Goal: Task Accomplishment & Management: Use online tool/utility

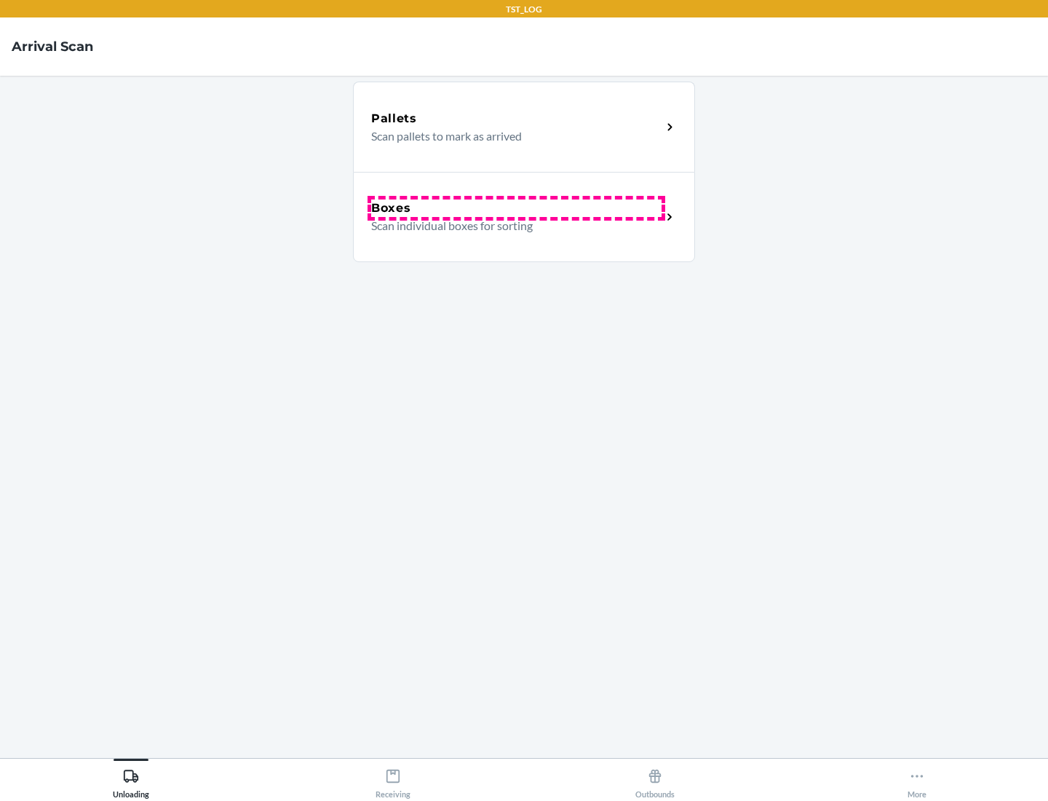
click at [516, 208] on div "Boxes" at bounding box center [516, 207] width 291 height 17
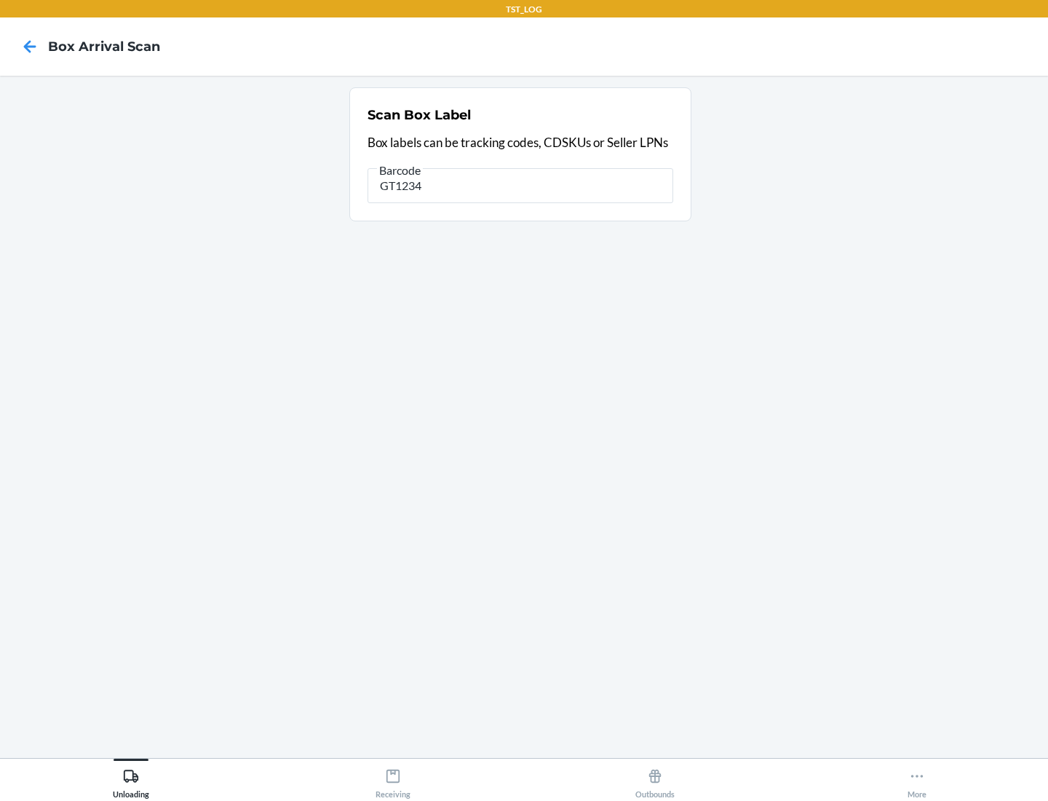
type input "GT1234"
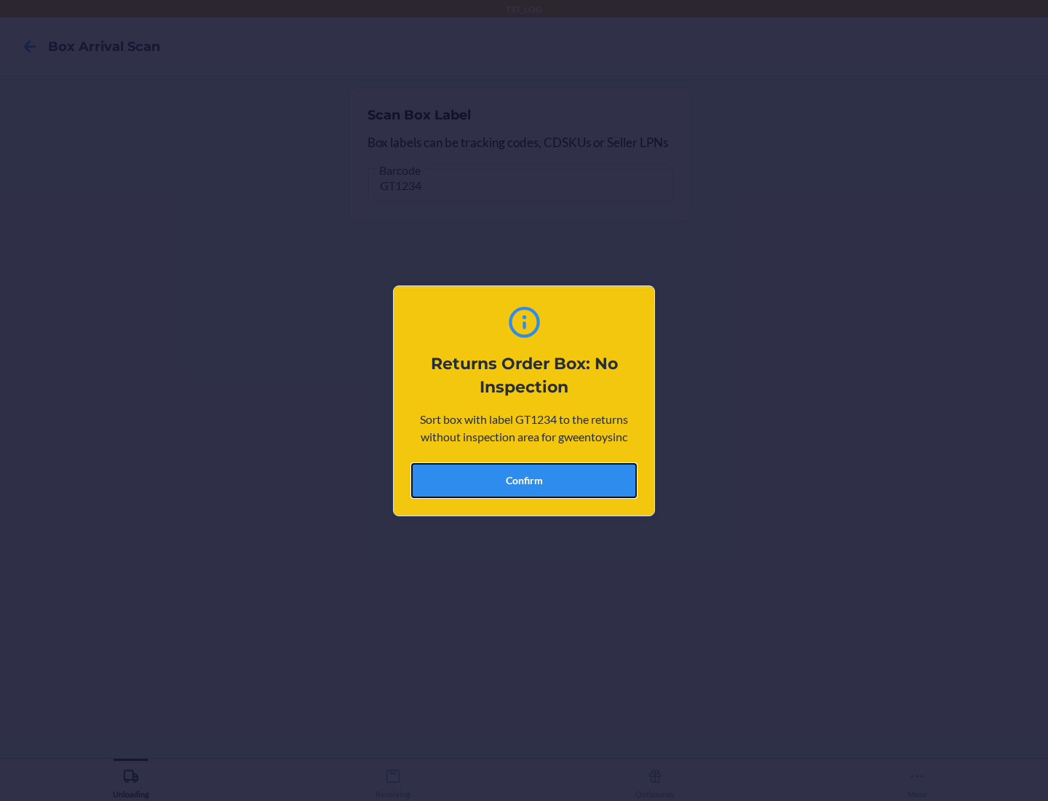
click at [524, 480] on button "Confirm" at bounding box center [524, 480] width 226 height 35
